Goal: Navigation & Orientation: Find specific page/section

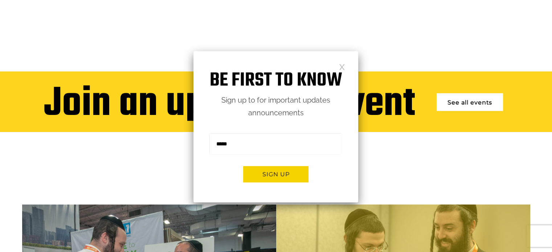
scroll to position [237, 0]
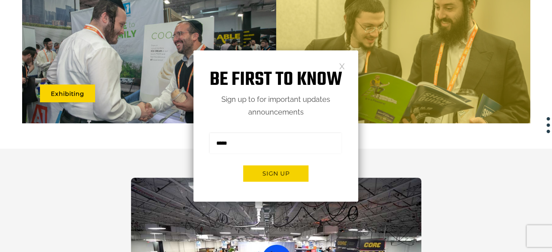
click at [342, 67] on link at bounding box center [342, 66] width 6 height 6
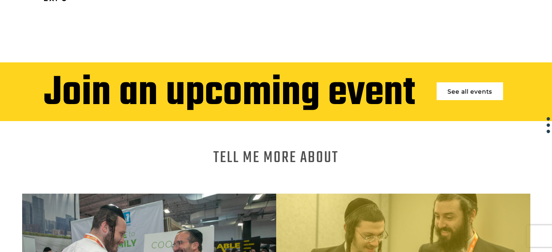
scroll to position [0, 0]
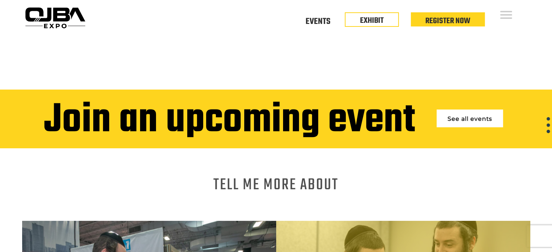
click at [482, 119] on link "See all events" at bounding box center [470, 119] width 66 height 18
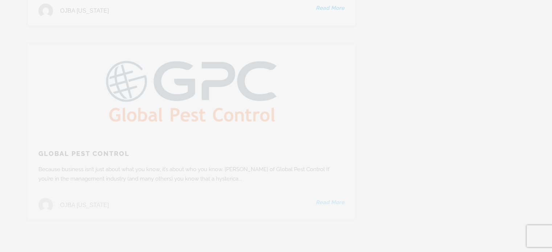
scroll to position [1712, 0]
